Goal: Task Accomplishment & Management: Manage account settings

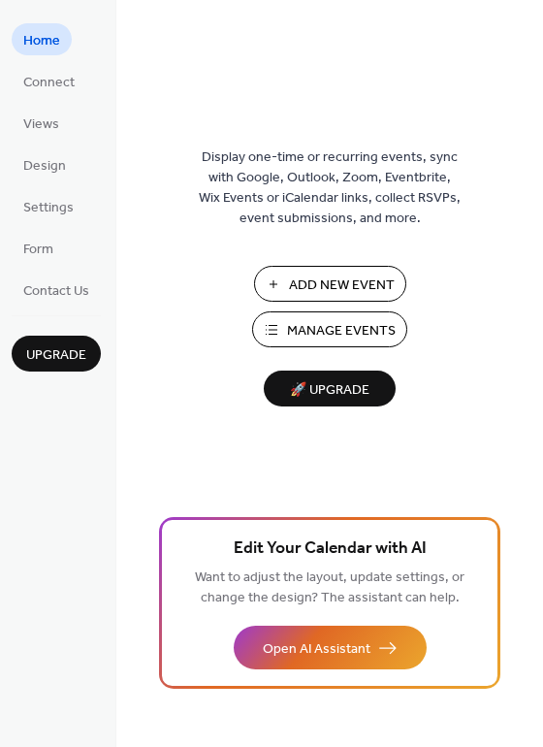
click at [314, 333] on span "Manage Events" at bounding box center [341, 331] width 109 height 20
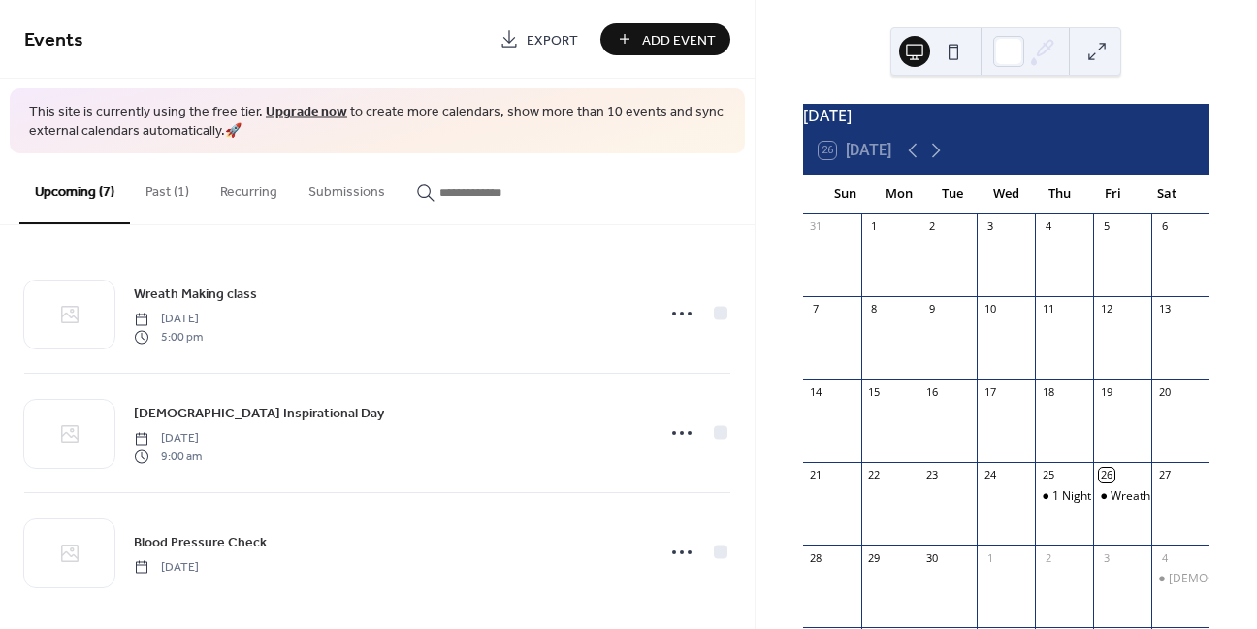
click at [146, 194] on button "Past (1)" at bounding box center [167, 187] width 75 height 69
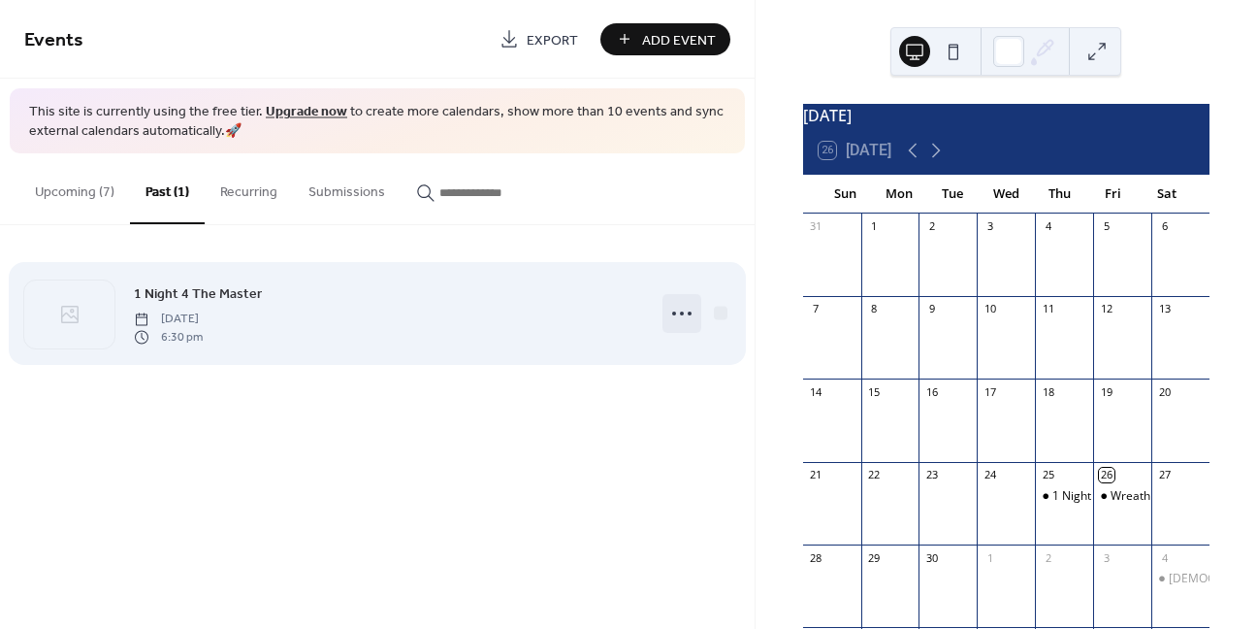
click at [685, 311] on icon at bounding box center [681, 313] width 31 height 31
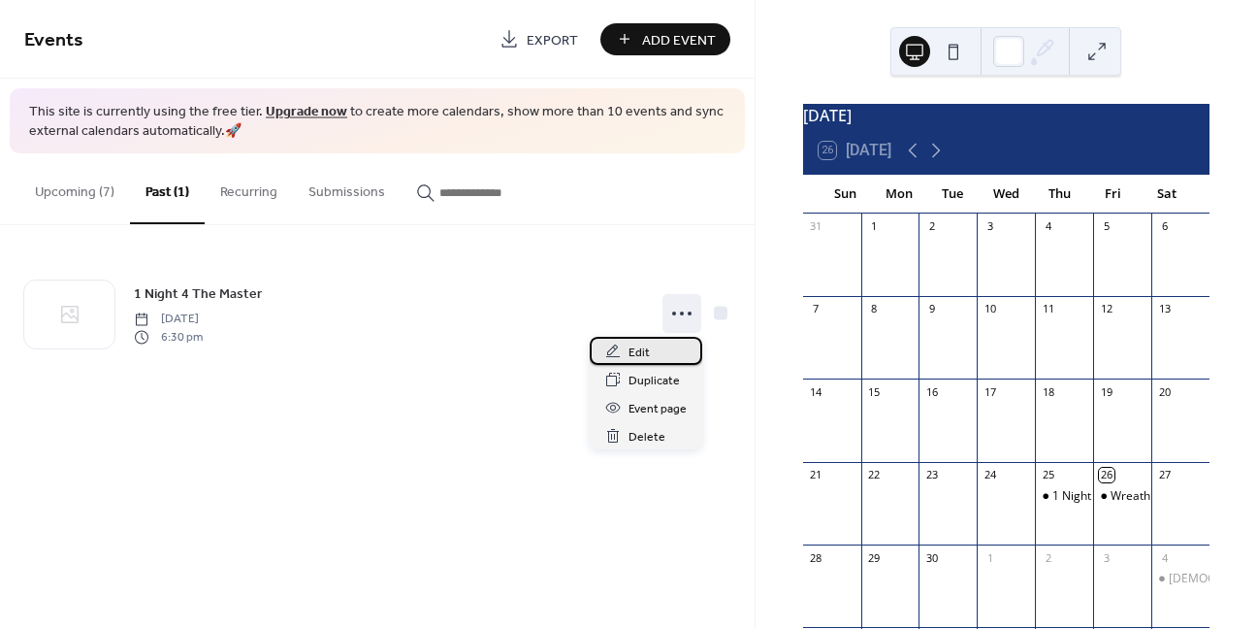
click at [644, 355] on span "Edit" at bounding box center [639, 352] width 21 height 20
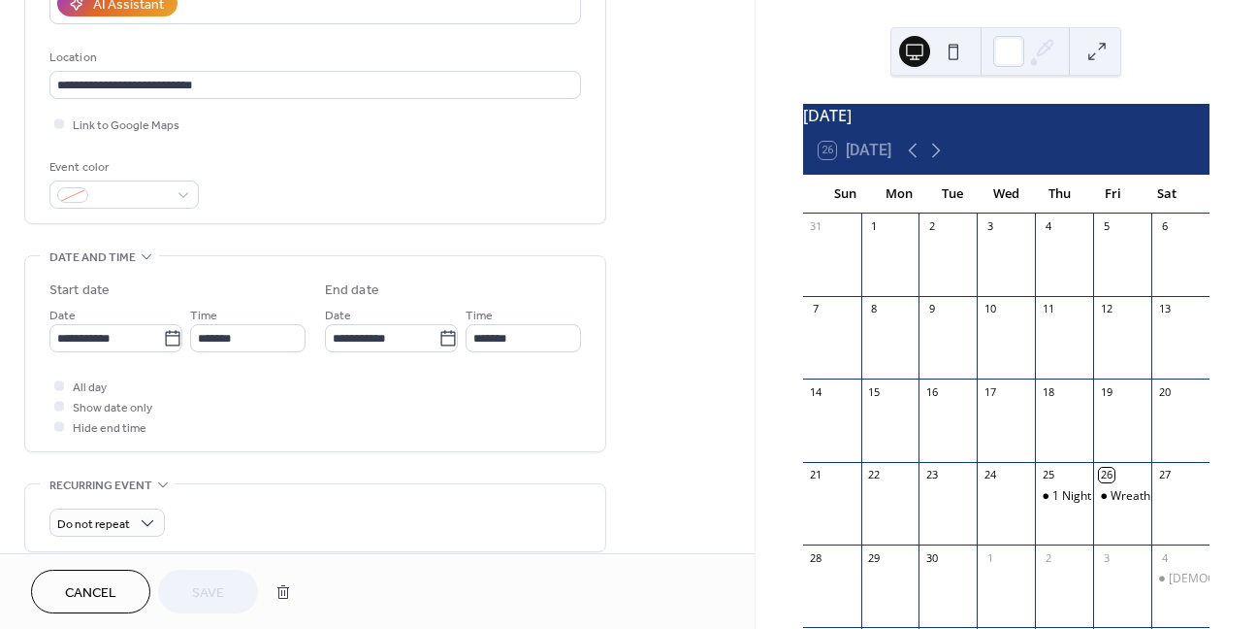
scroll to position [388, 0]
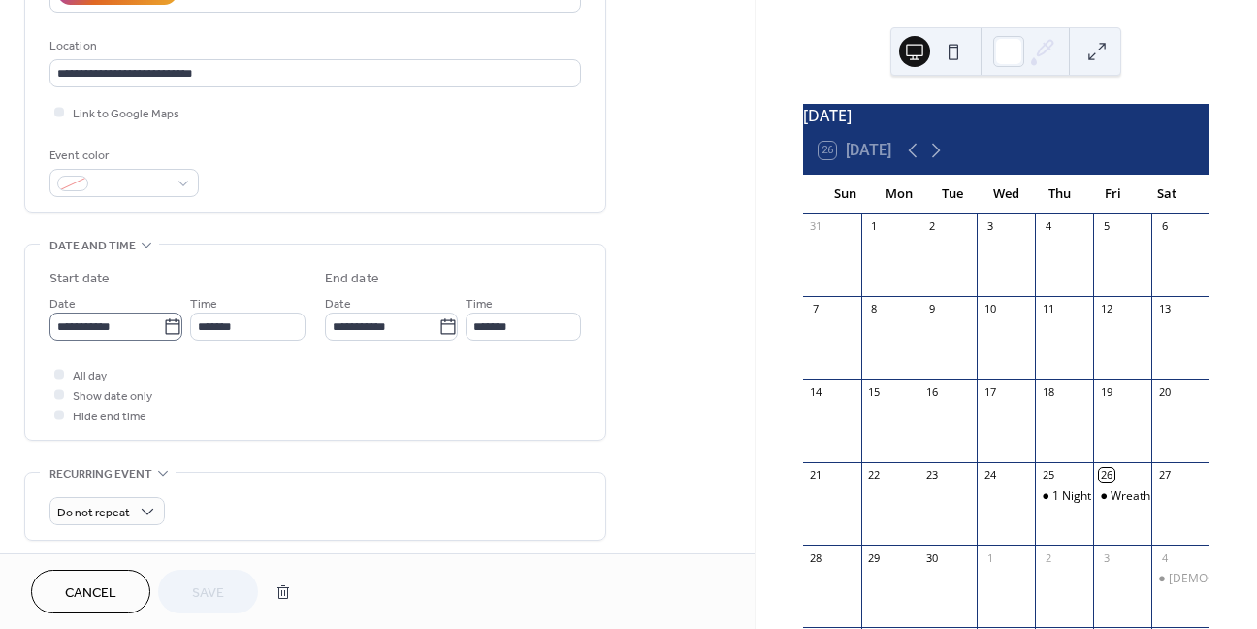
click at [165, 322] on icon at bounding box center [172, 326] width 19 height 19
click at [163, 322] on input "**********" at bounding box center [106, 326] width 114 height 28
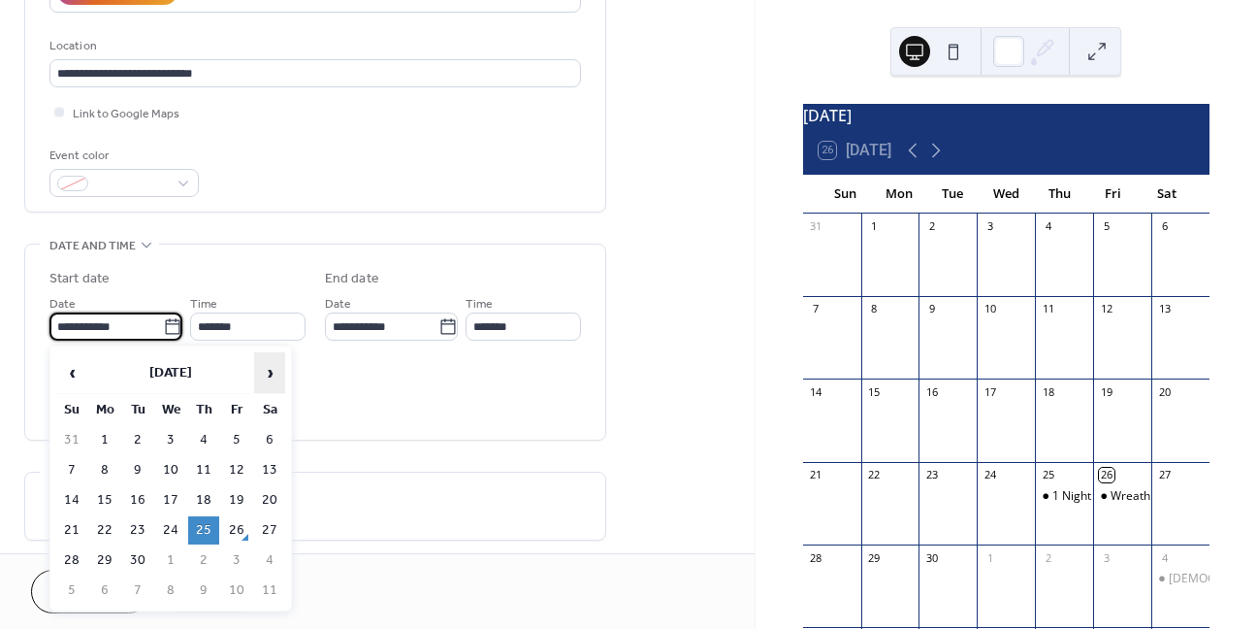
click at [270, 370] on span "›" at bounding box center [269, 372] width 29 height 39
click at [203, 521] on td "23" at bounding box center [203, 530] width 31 height 28
type input "**********"
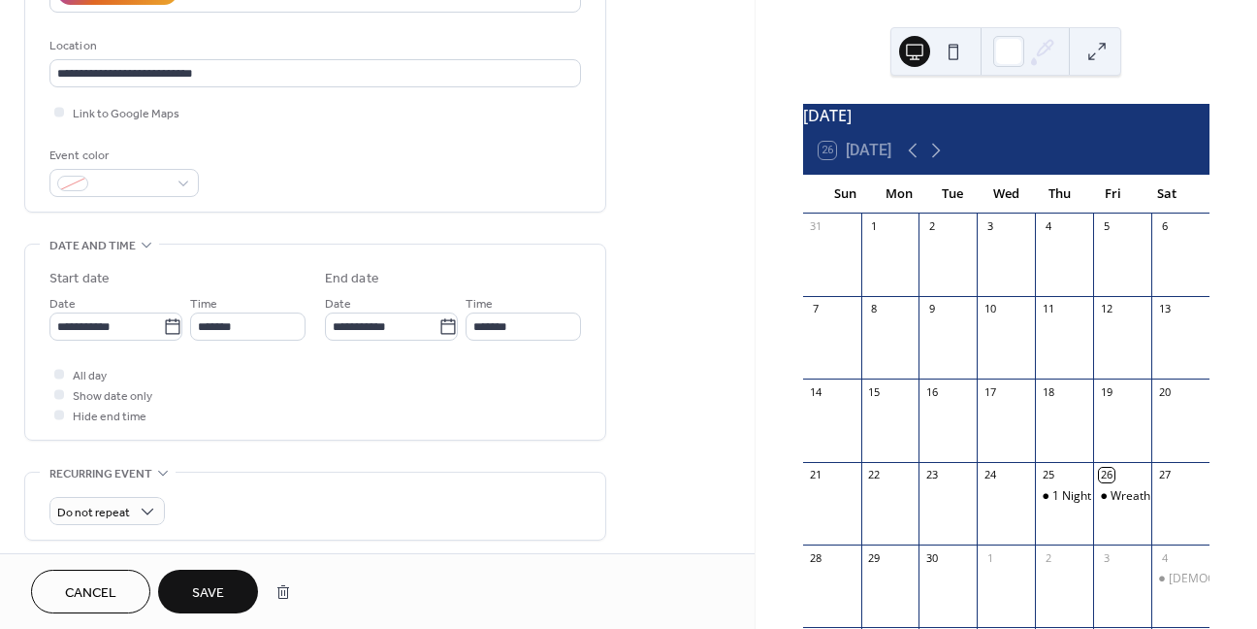
click at [218, 583] on span "Save" at bounding box center [208, 593] width 32 height 20
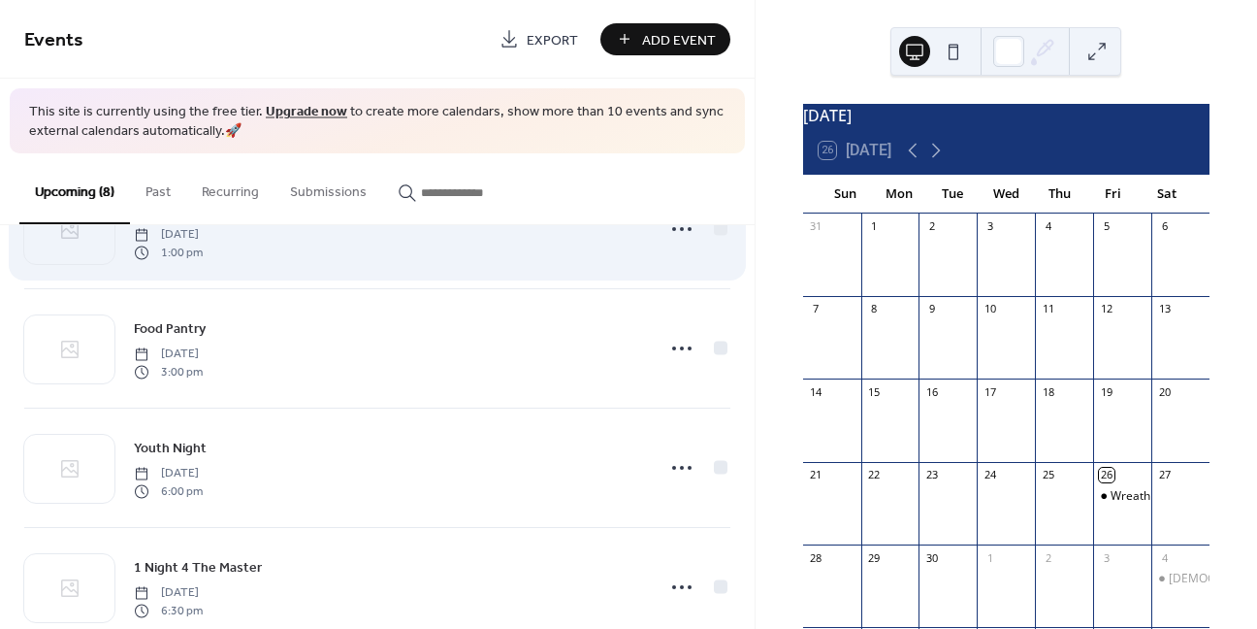
scroll to position [582, 0]
